Goal: Navigation & Orientation: Find specific page/section

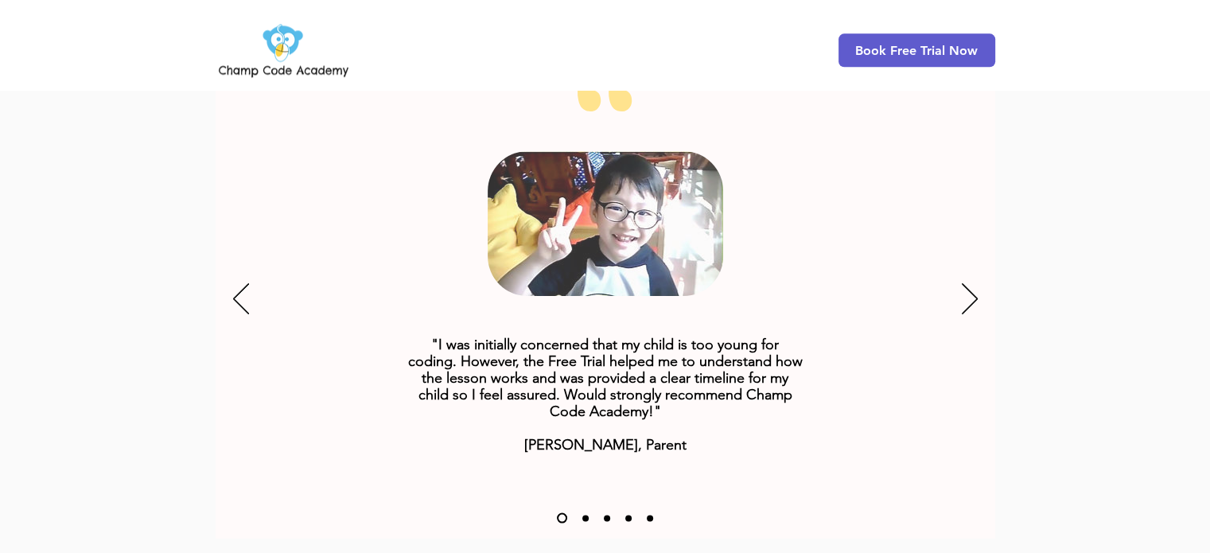
scroll to position [2030, 0]
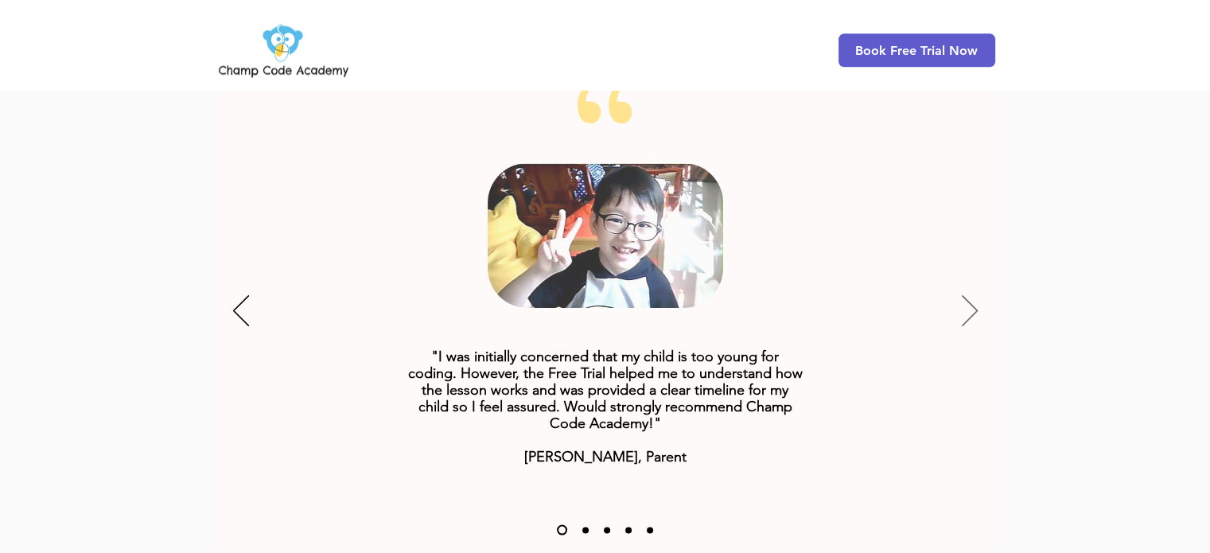
click at [963, 295] on icon "Next" at bounding box center [970, 310] width 16 height 31
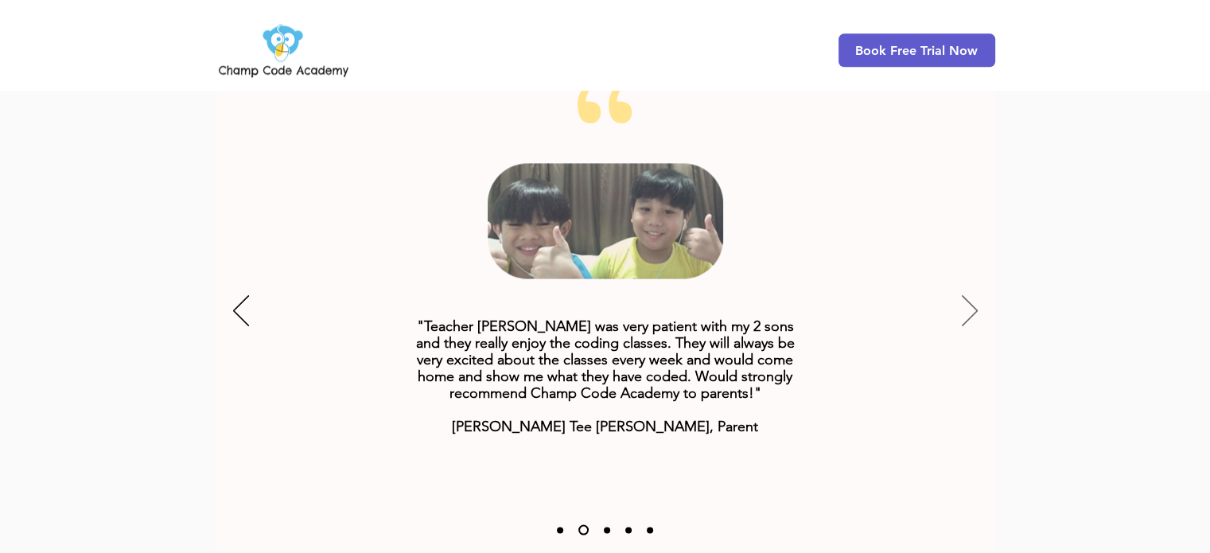
click at [963, 295] on icon "Next" at bounding box center [970, 310] width 16 height 31
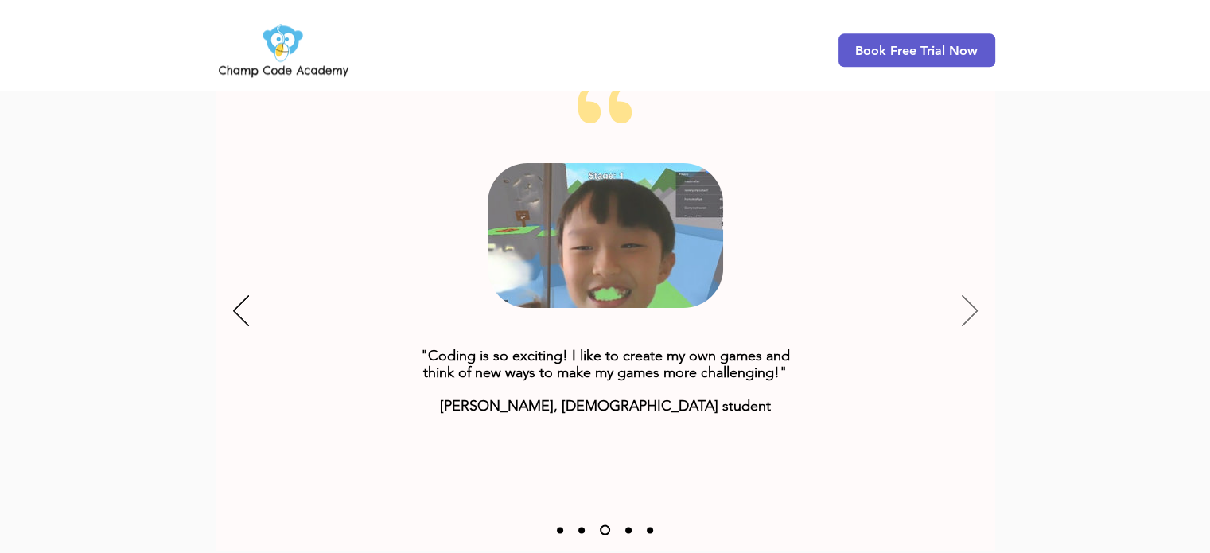
click at [963, 295] on icon "Next" at bounding box center [970, 310] width 16 height 31
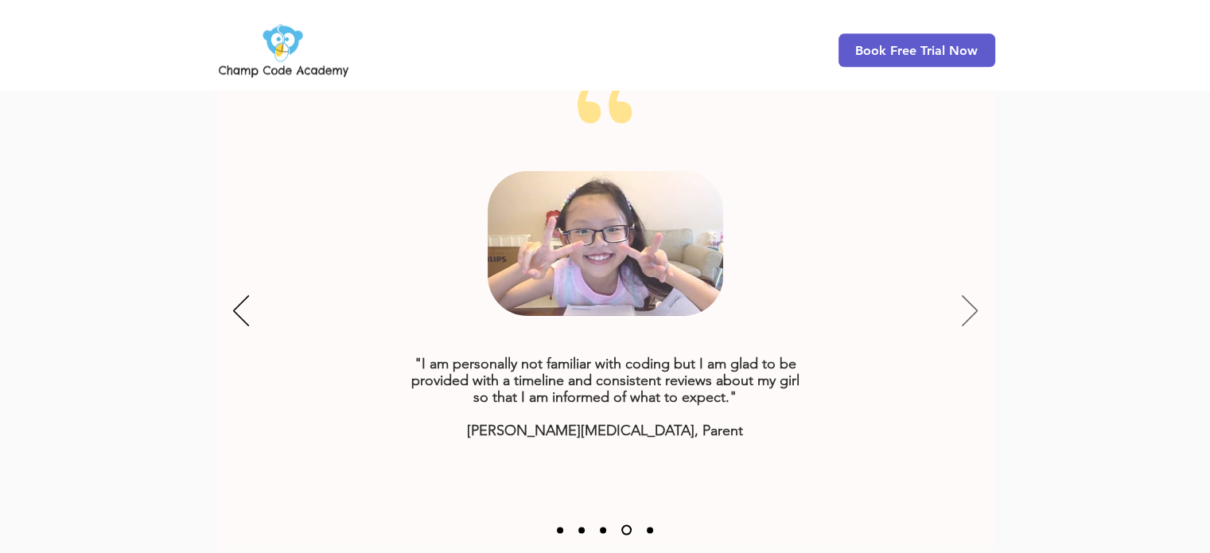
click at [963, 295] on icon "Next" at bounding box center [970, 310] width 16 height 31
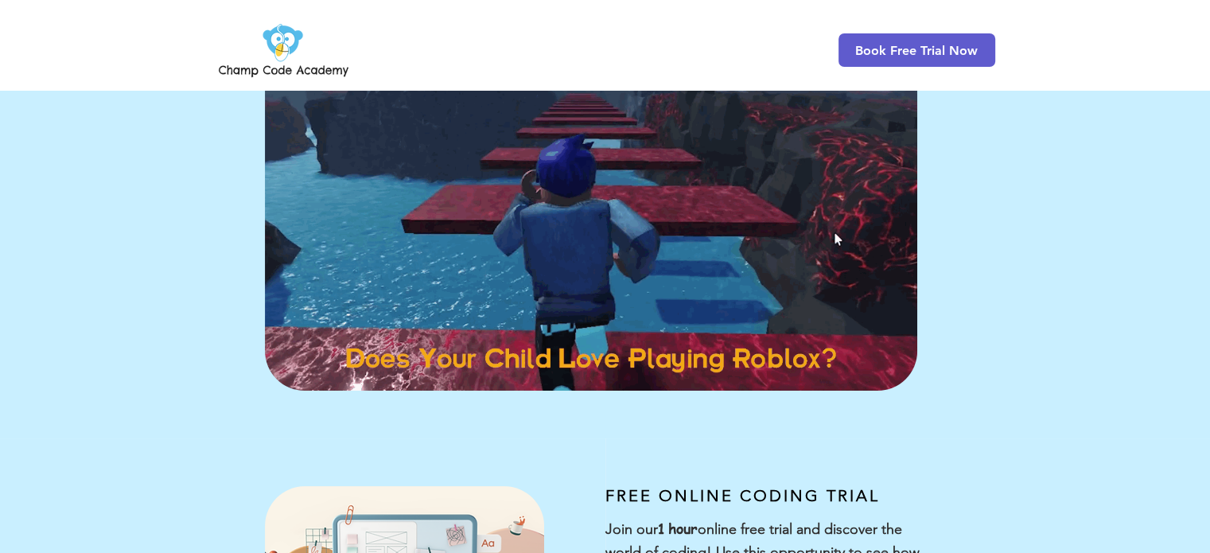
scroll to position [0, 0]
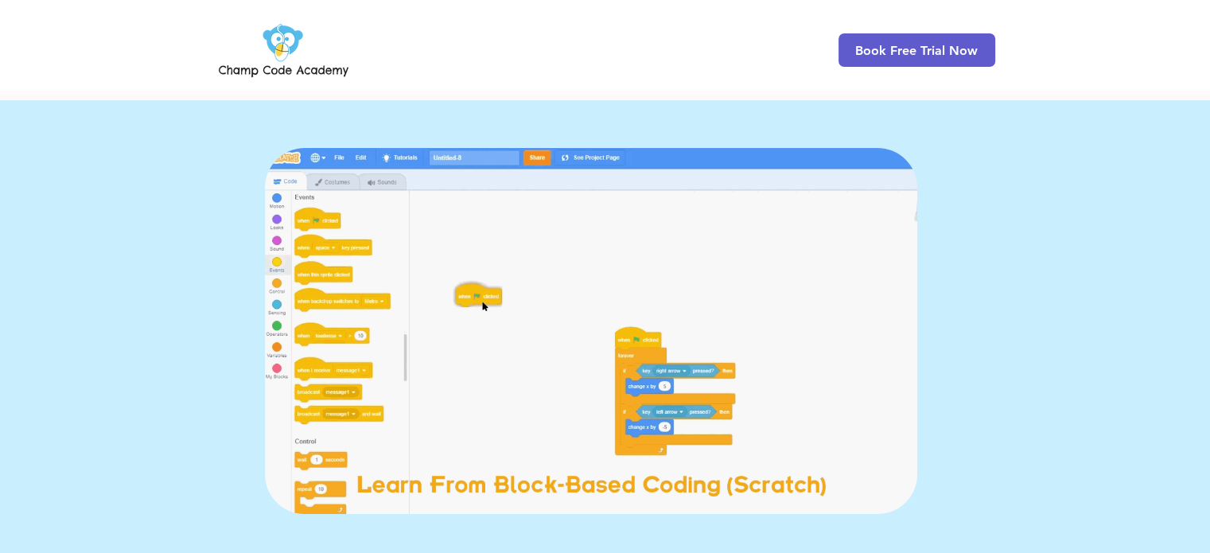
click at [306, 60] on img at bounding box center [284, 50] width 136 height 62
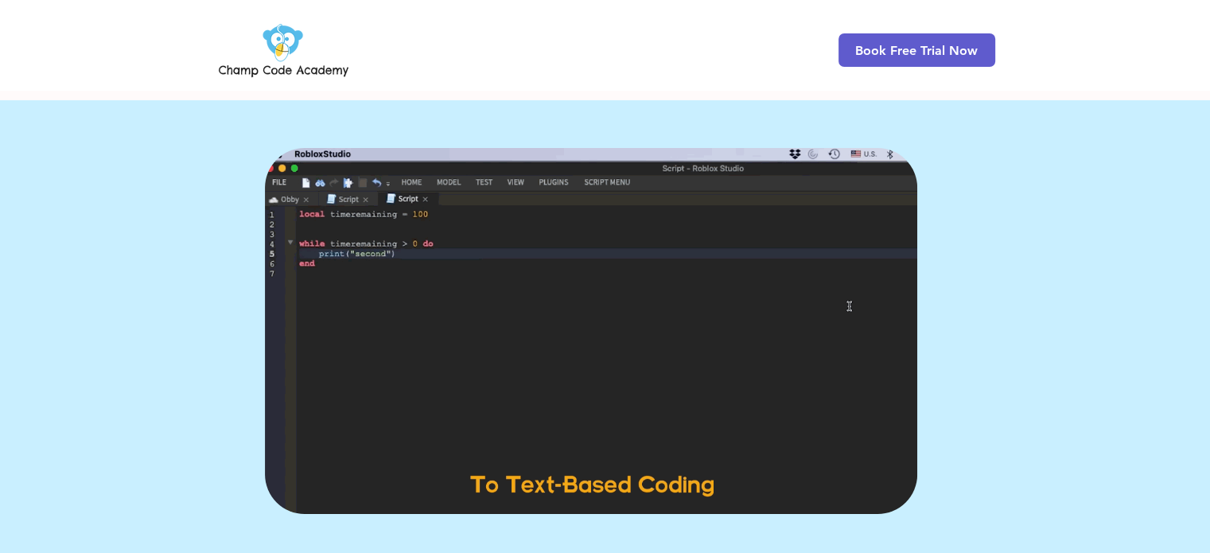
click at [263, 46] on img at bounding box center [284, 50] width 136 height 62
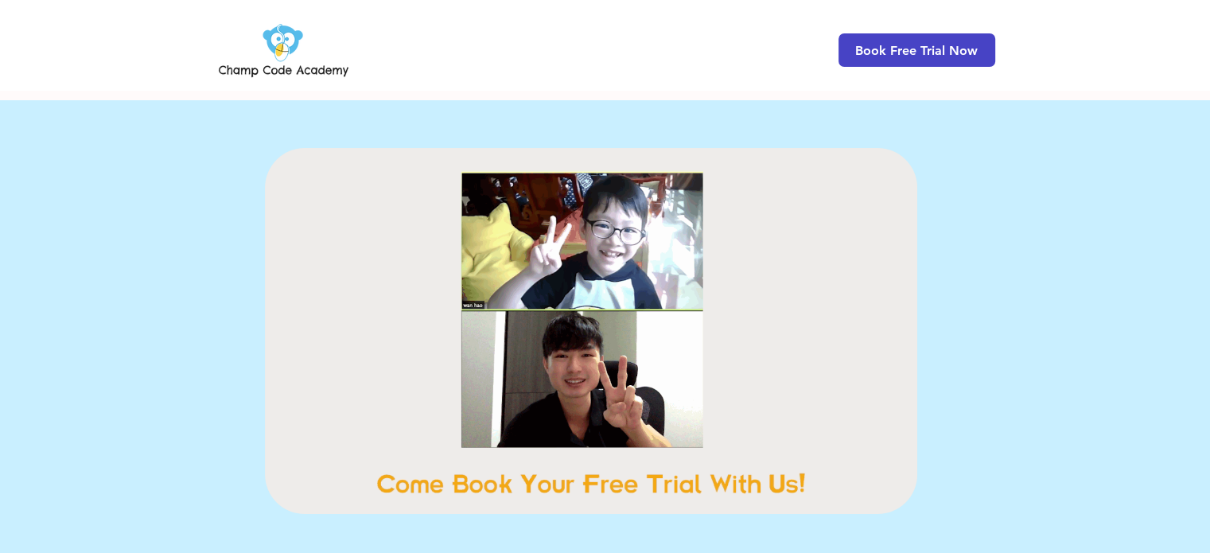
click at [939, 53] on span "Book Free Trial Now" at bounding box center [916, 50] width 123 height 15
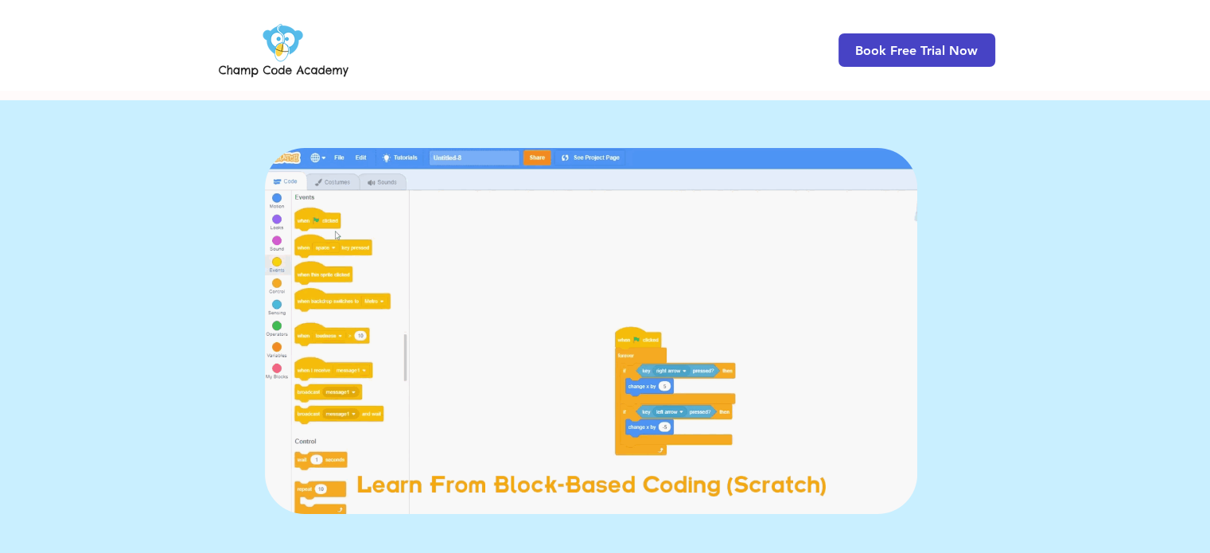
click at [939, 53] on span "Book Free Trial Now" at bounding box center [916, 50] width 123 height 15
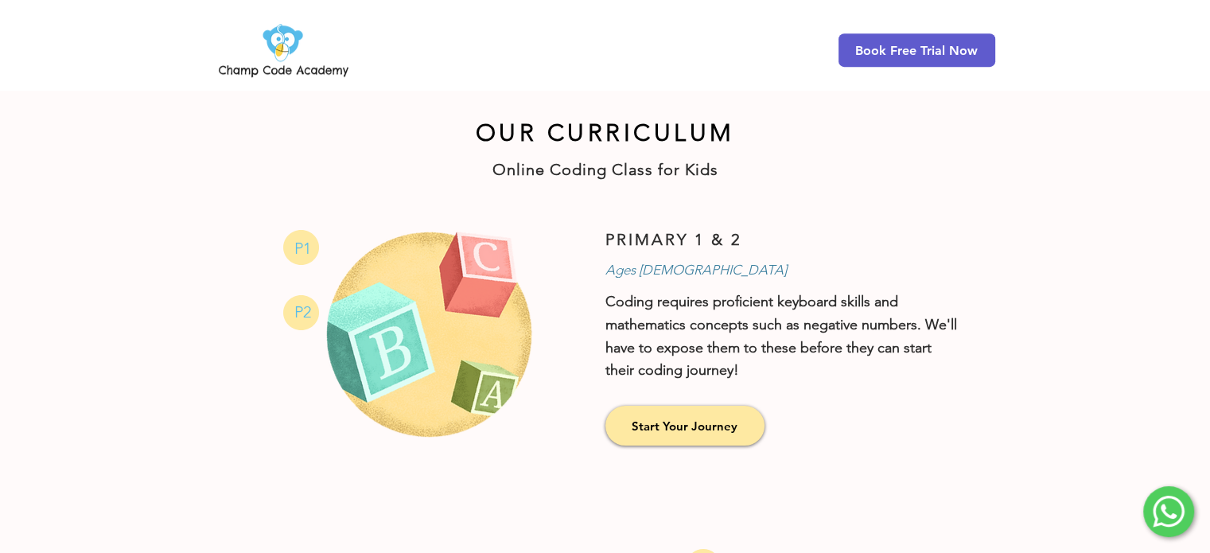
scroll to position [788, 0]
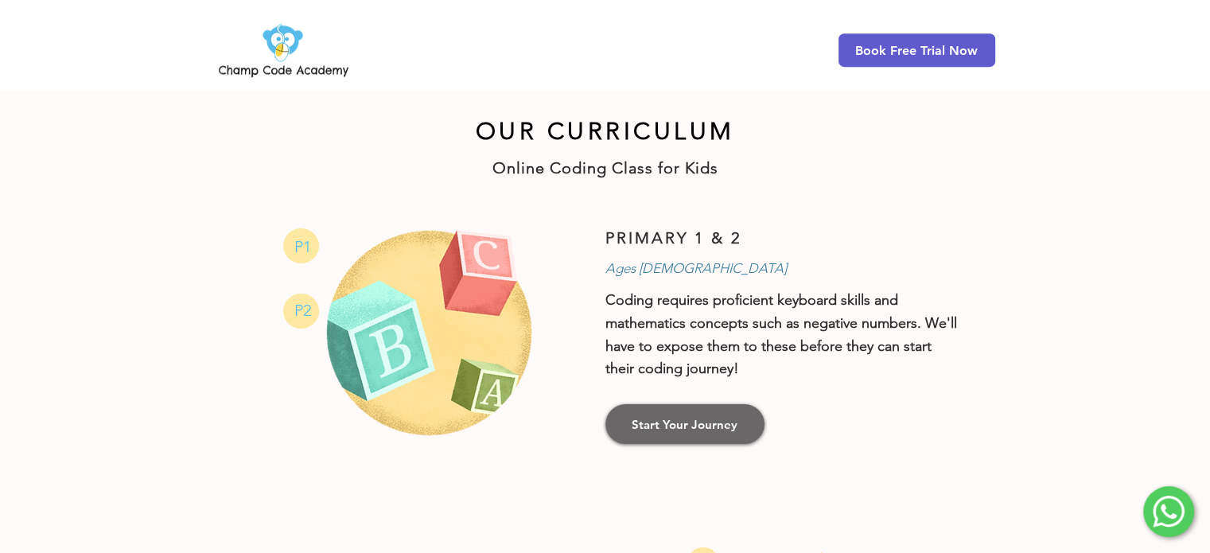
click at [656, 421] on span "Start Your Journey" at bounding box center [685, 424] width 106 height 17
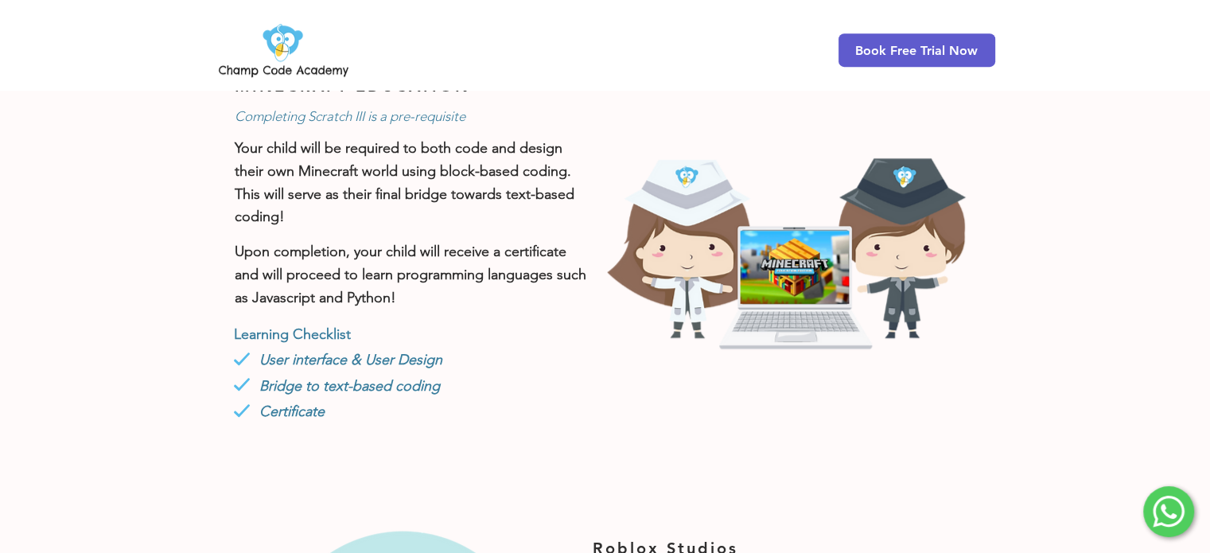
scroll to position [953, 0]
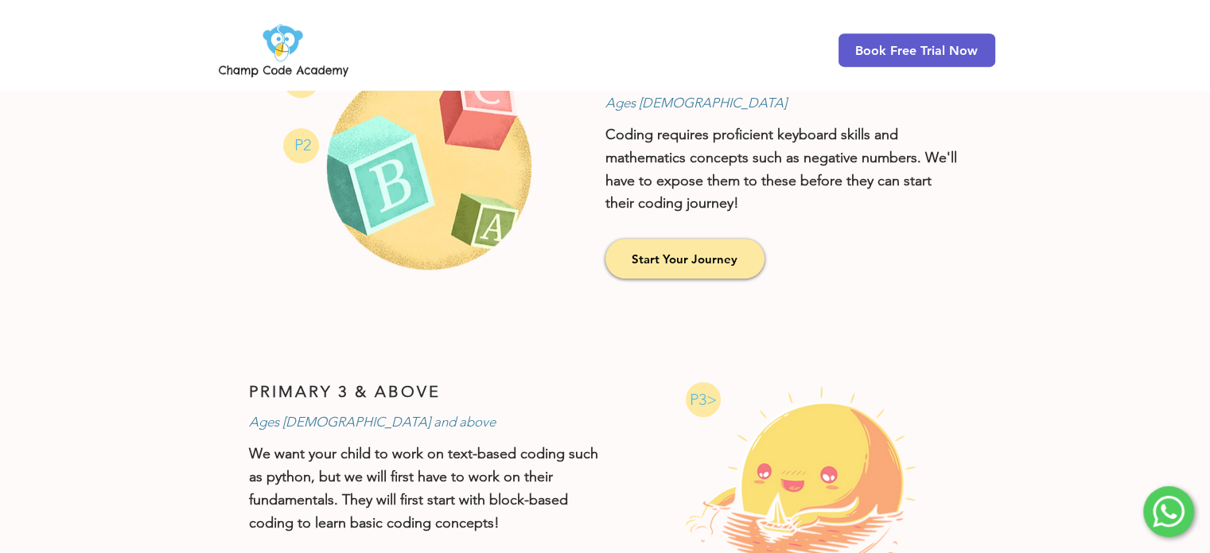
scroll to position [788, 0]
